Goal: Find specific page/section: Locate a particular part of the current website

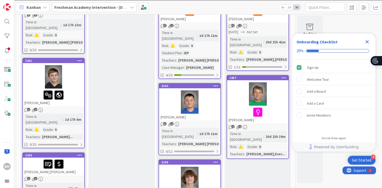
scroll to position [110, 0]
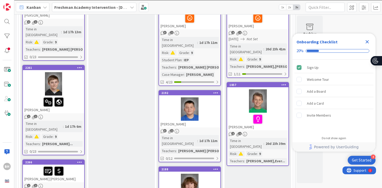
click at [57, 78] on div at bounding box center [53, 83] width 61 height 23
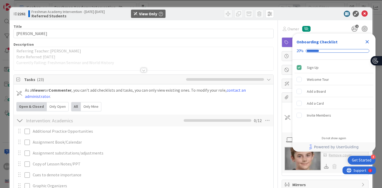
scroll to position [7, 0]
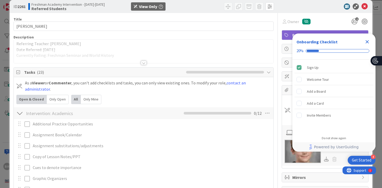
click at [145, 63] on div at bounding box center [144, 63] width 6 height 4
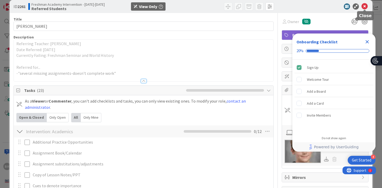
click at [367, 8] on icon at bounding box center [365, 6] width 6 height 6
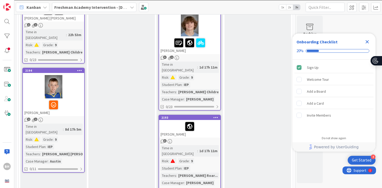
scroll to position [191, 0]
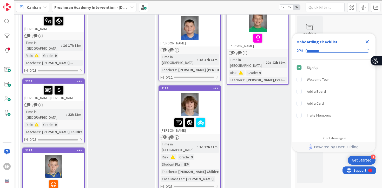
click at [71, 90] on div "[PERSON_NAME] [PERSON_NAME]" at bounding box center [53, 93] width 61 height 18
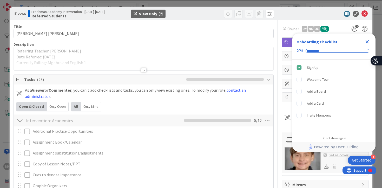
click at [143, 71] on div at bounding box center [144, 70] width 6 height 4
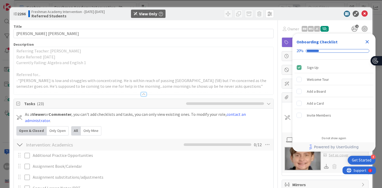
click at [369, 42] on icon "Close Checklist" at bounding box center [367, 42] width 6 height 6
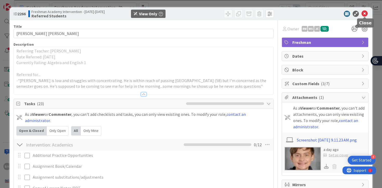
click at [365, 14] on icon at bounding box center [365, 14] width 6 height 6
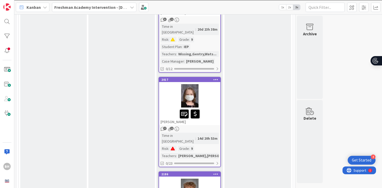
scroll to position [1809, 0]
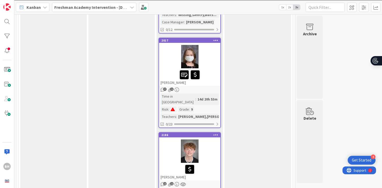
click at [208, 164] on div at bounding box center [190, 169] width 58 height 11
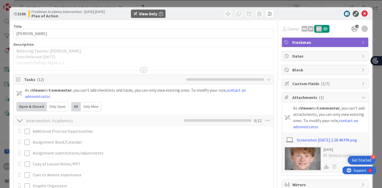
click at [146, 70] on div at bounding box center [144, 63] width 260 height 13
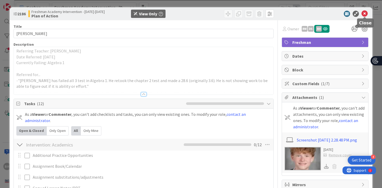
click at [364, 13] on icon at bounding box center [365, 14] width 6 height 6
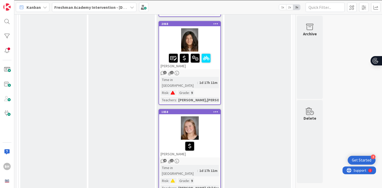
scroll to position [674, 0]
